Goal: Information Seeking & Learning: Understand process/instructions

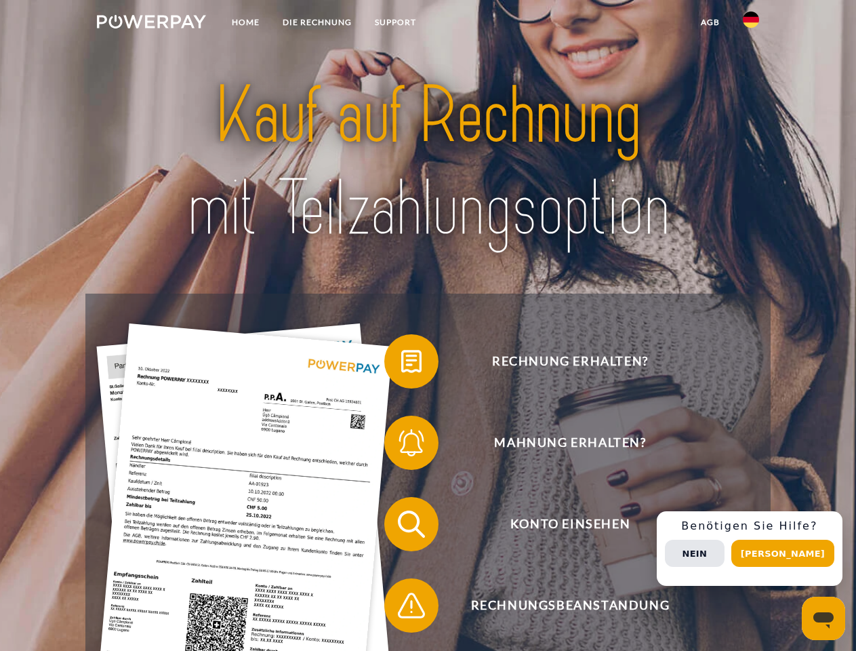
click at [151, 24] on img at bounding box center [151, 22] width 109 height 14
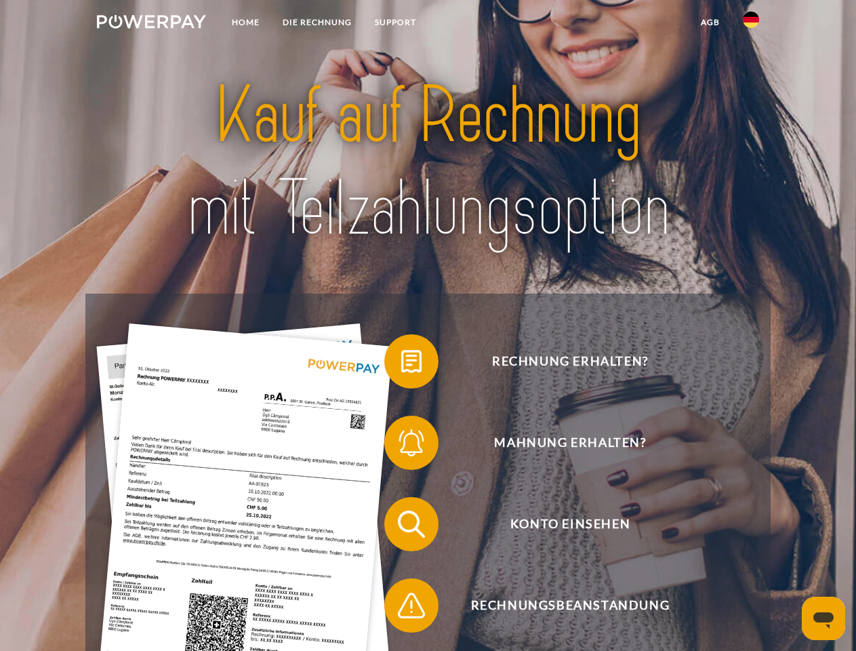
click at [751, 24] on img at bounding box center [751, 20] width 16 height 16
click at [710, 22] on link "agb" at bounding box center [710, 22] width 42 height 24
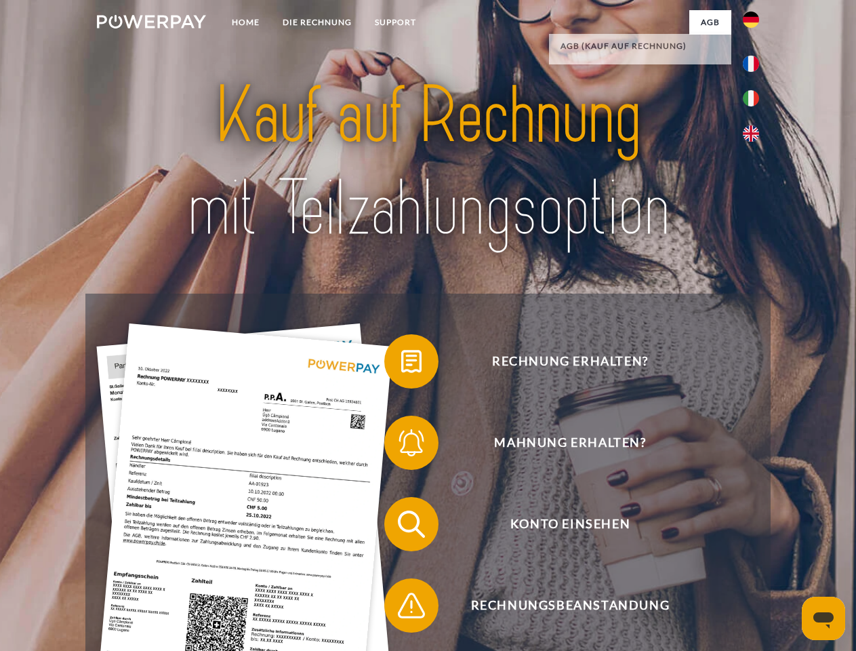
click at [401, 364] on span at bounding box center [391, 361] width 68 height 68
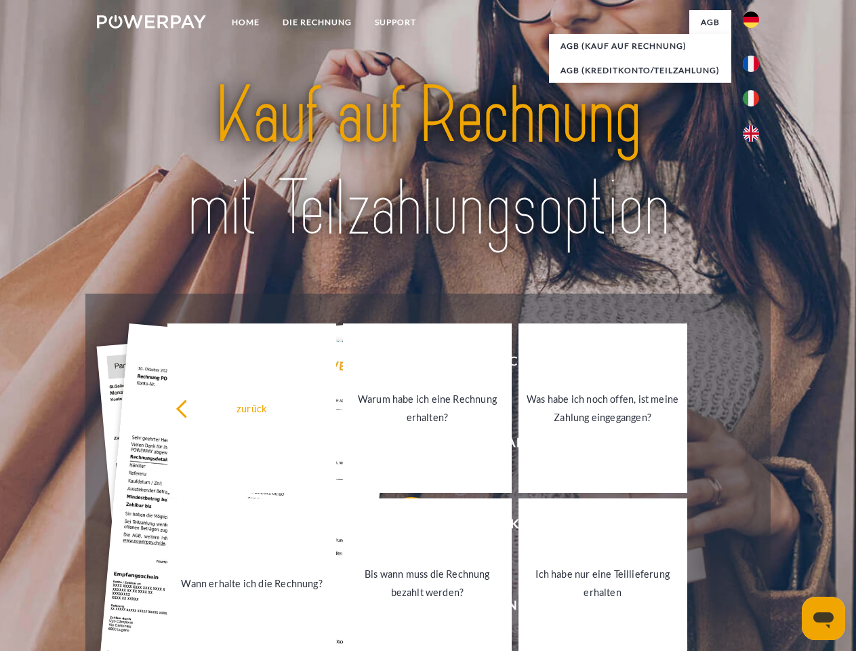
click at [401, 445] on div "zurück Warum habe ich eine Rechnung erhalten? Was habe ich noch offen, ist mein…" at bounding box center [428, 496] width 548 height 350
click at [401, 527] on link "Bis wann muss die Rechnung bezahlt werden?" at bounding box center [427, 582] width 169 height 169
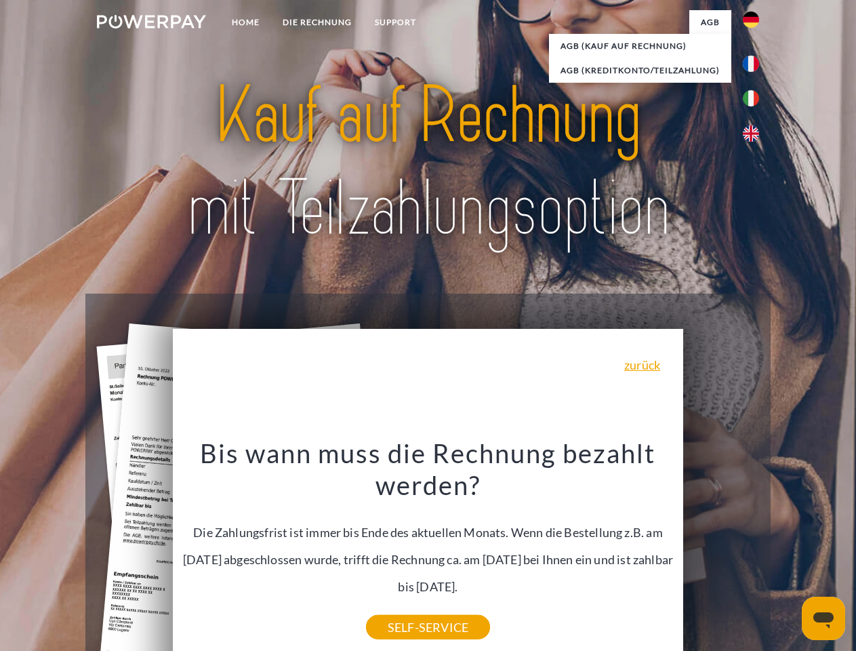
click at [401, 608] on div "Bis wann muss die Rechnung bezahlt werden? Die Zahlungsfrist ist immer bis Ende…" at bounding box center [428, 531] width 495 height 190
click at [754, 548] on div "Rechnung erhalten? Mahnung erhalten? Konto einsehen" at bounding box center [427, 564] width 684 height 542
click at [721, 551] on span "Konto einsehen" at bounding box center [570, 524] width 332 height 54
click at [787, 553] on header "Home DIE RECHNUNG SUPPORT" at bounding box center [428, 468] width 856 height 936
